Goal: Information Seeking & Learning: Learn about a topic

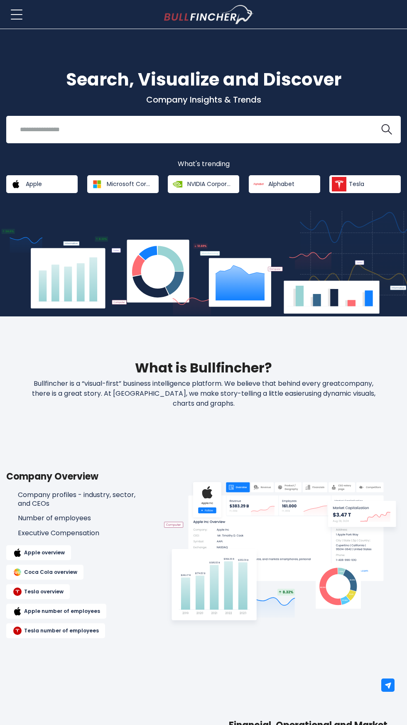
click at [32, 31] on div "Search, Visualize and Discover Company Insights & Trends Recent searches Trendi…" at bounding box center [203, 172] width 407 height 287
click at [40, 19] on div "Home Companies Ranking Blog Register Login" at bounding box center [203, 14] width 394 height 29
click at [20, 14] on span at bounding box center [17, 14] width 12 height 1
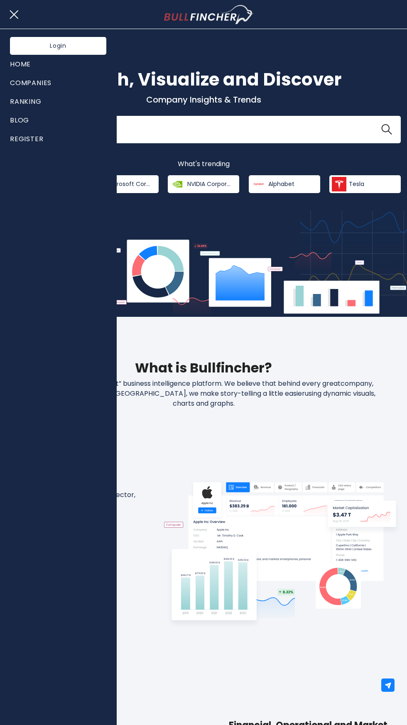
click at [33, 82] on link "Companies" at bounding box center [58, 82] width 96 height 19
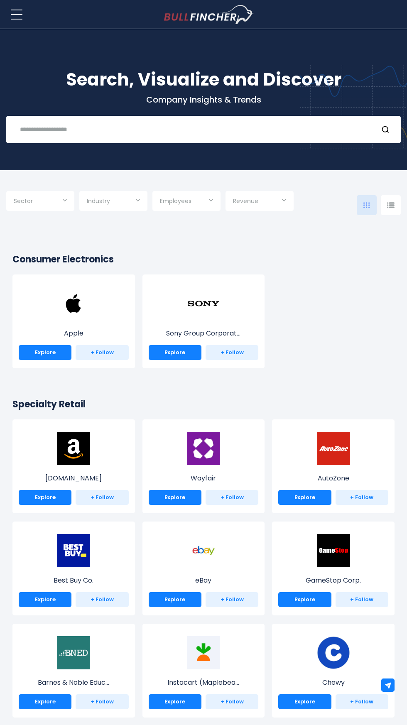
click at [33, 200] on input "Selection" at bounding box center [40, 201] width 53 height 15
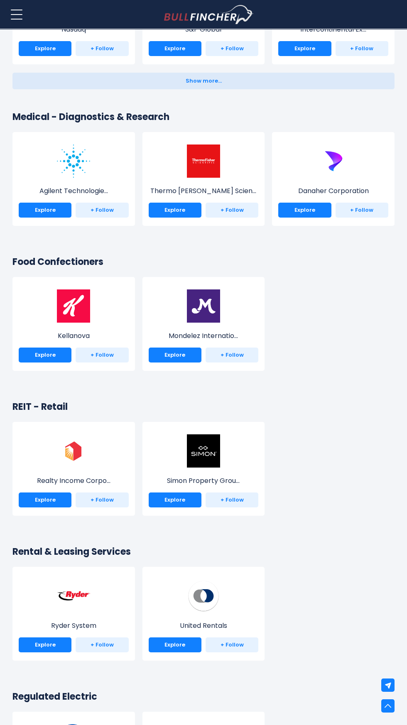
scroll to position [3875, 0]
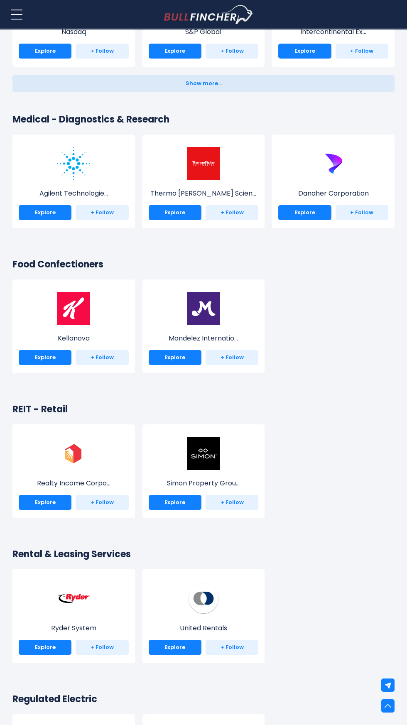
click at [57, 259] on div at bounding box center [203, 362] width 407 height 725
